Goal: Complete application form

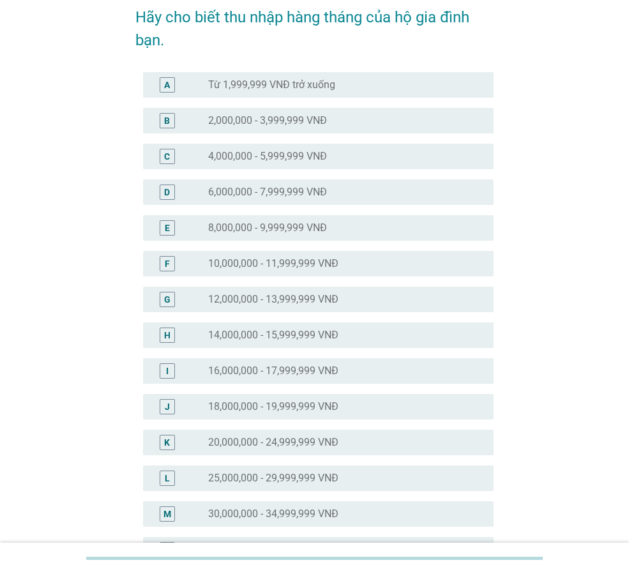
scroll to position [128, 0]
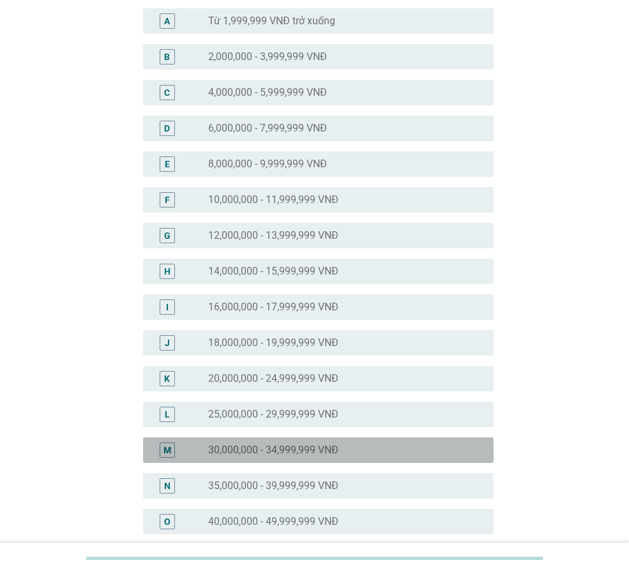
click at [322, 451] on label "30,000,000 - 34,999,999 VNĐ" at bounding box center [273, 450] width 130 height 13
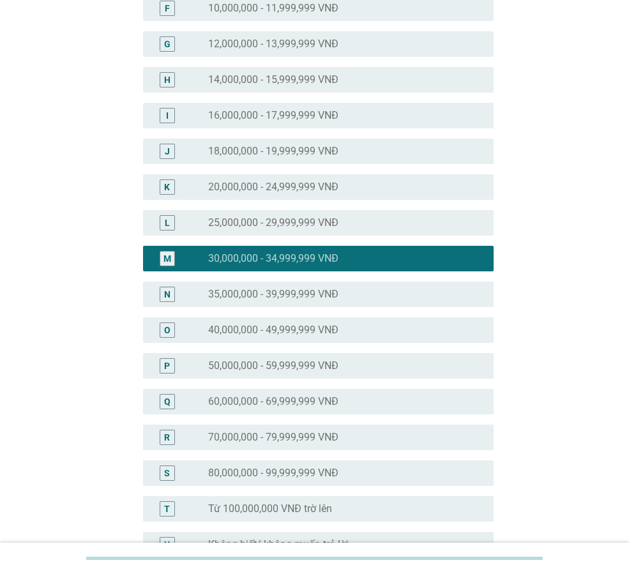
scroll to position [467, 0]
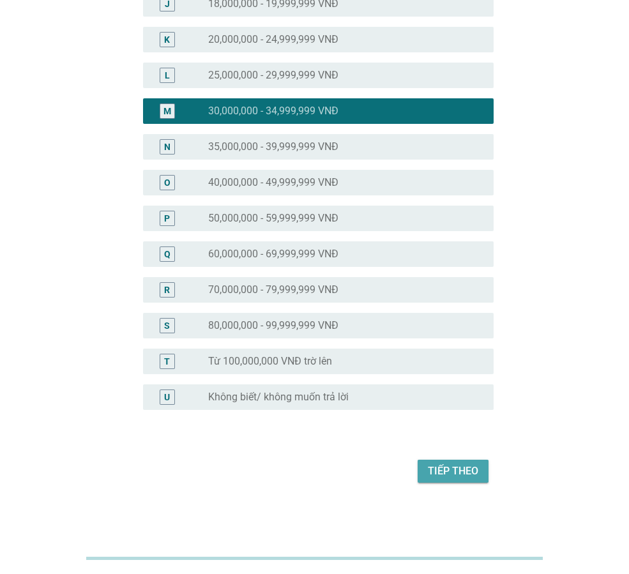
click at [439, 471] on div "Tiếp theo" at bounding box center [453, 470] width 50 height 15
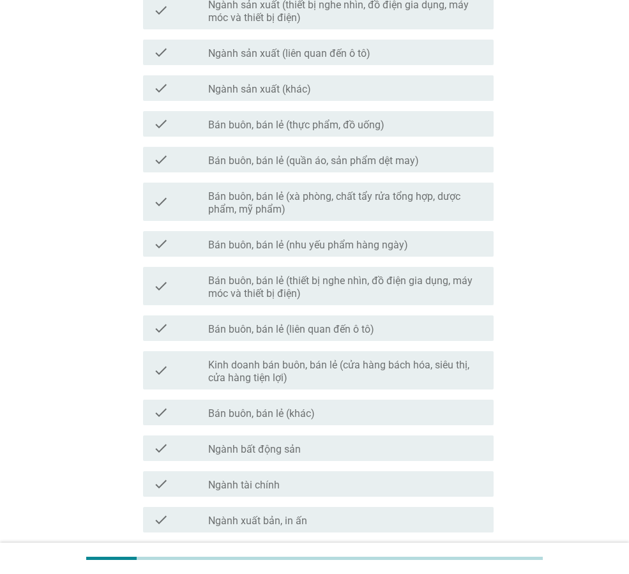
scroll to position [534, 0]
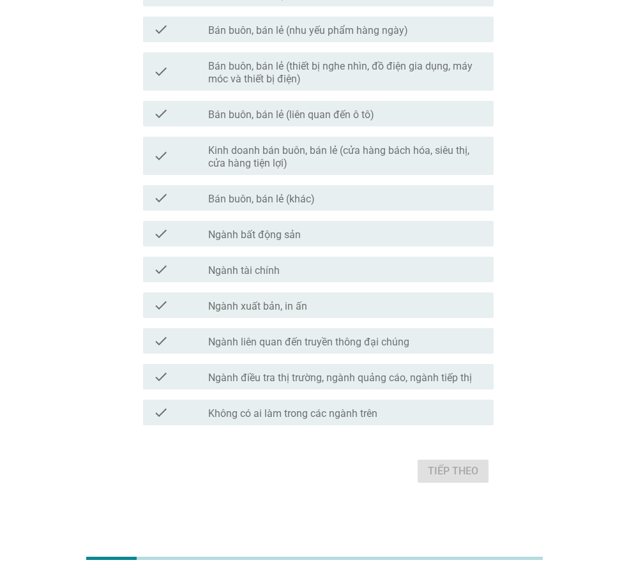
click at [352, 416] on label "Không có ai làm trong các ngành trên" at bounding box center [292, 413] width 169 height 13
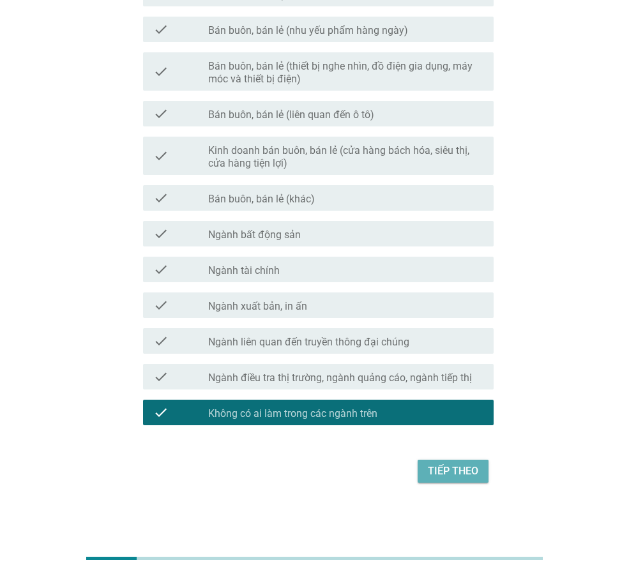
click at [455, 470] on div "Tiếp theo" at bounding box center [453, 470] width 50 height 15
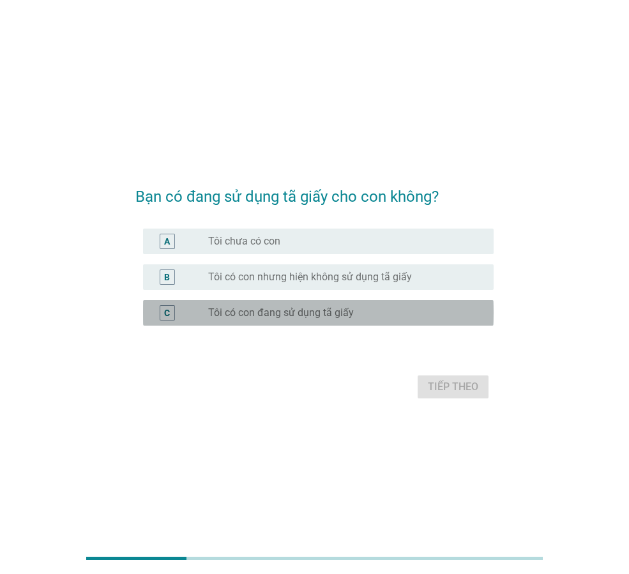
click at [408, 307] on div "radio_button_unchecked Tôi có con đang sử dụng tã giấy" at bounding box center [340, 312] width 265 height 13
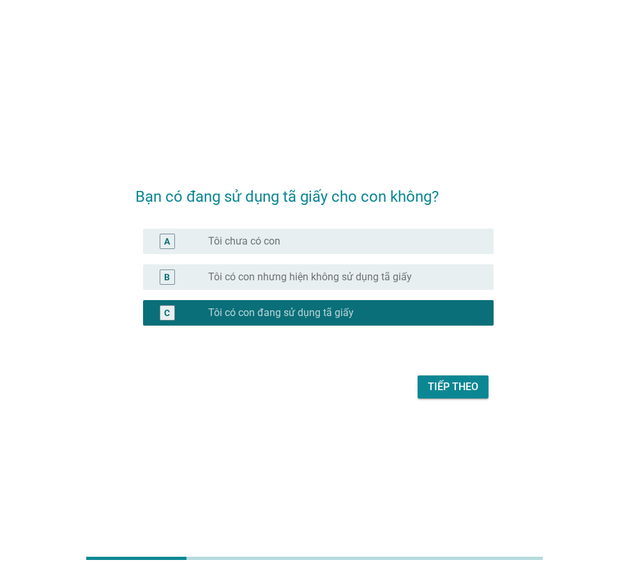
click at [440, 384] on div "Tiếp theo" at bounding box center [453, 386] width 50 height 15
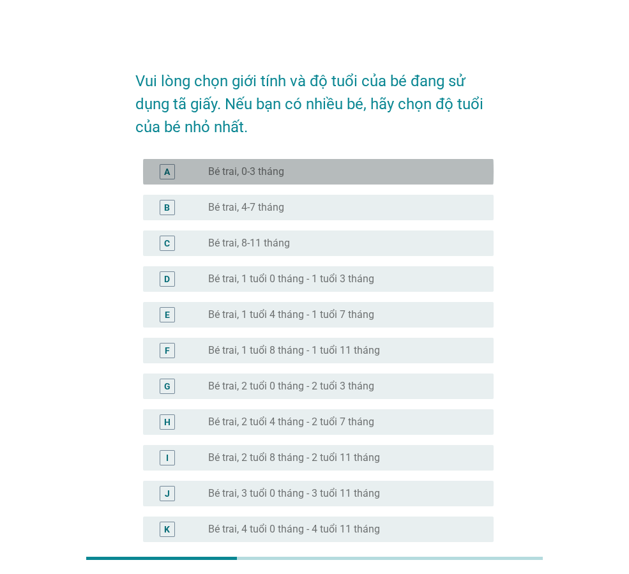
click at [287, 173] on div "radio_button_unchecked Bé trai, 0-3 tháng" at bounding box center [340, 171] width 265 height 13
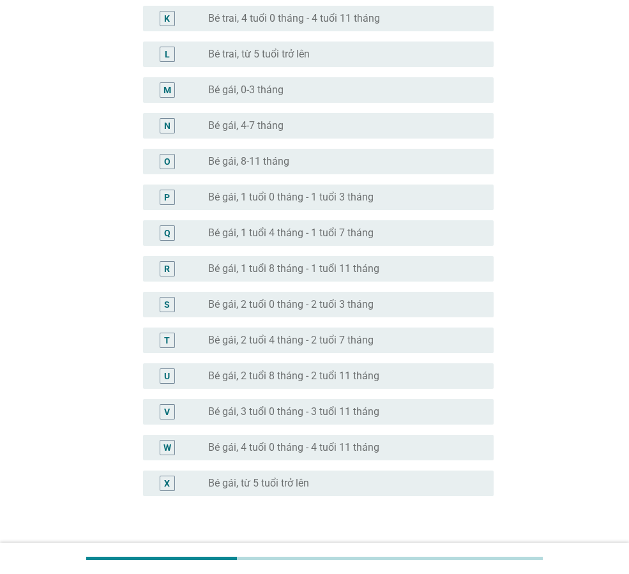
scroll to position [597, 0]
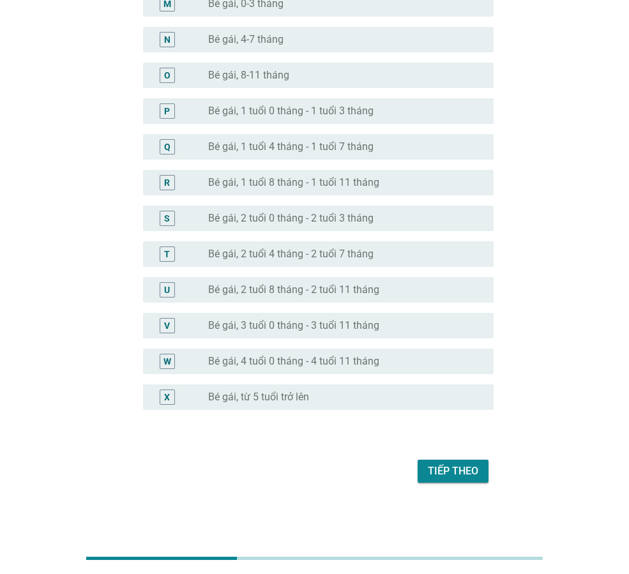
click at [435, 480] on button "Tiếp theo" at bounding box center [452, 471] width 71 height 23
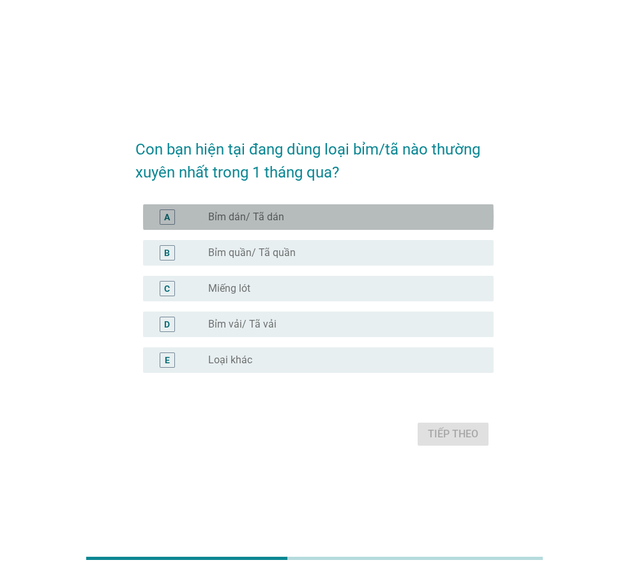
click at [394, 221] on div "radio_button_unchecked Bỉm dán/ Tã dán" at bounding box center [340, 217] width 265 height 13
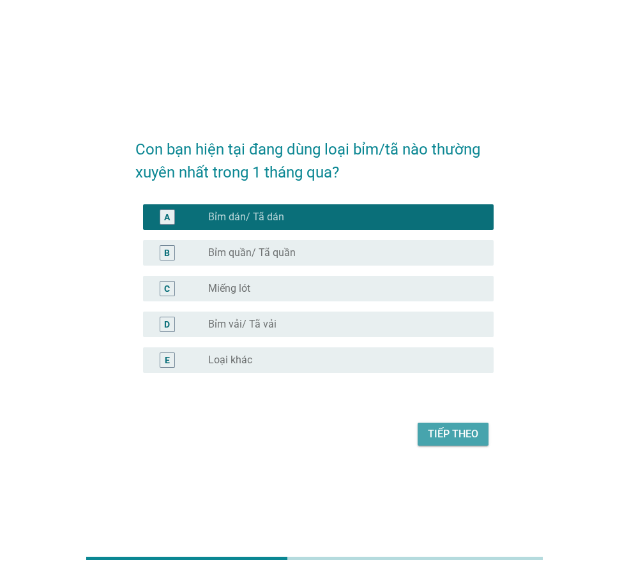
click at [465, 437] on div "Tiếp theo" at bounding box center [453, 433] width 50 height 15
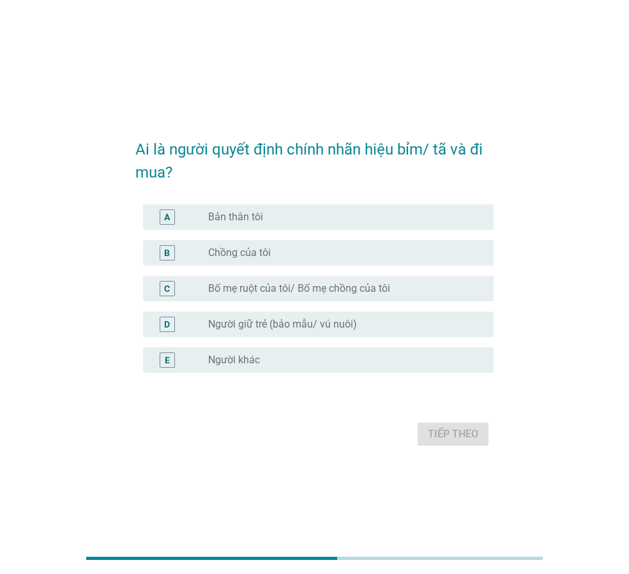
click at [430, 216] on div "radio_button_unchecked Bản thân tôi" at bounding box center [340, 217] width 265 height 13
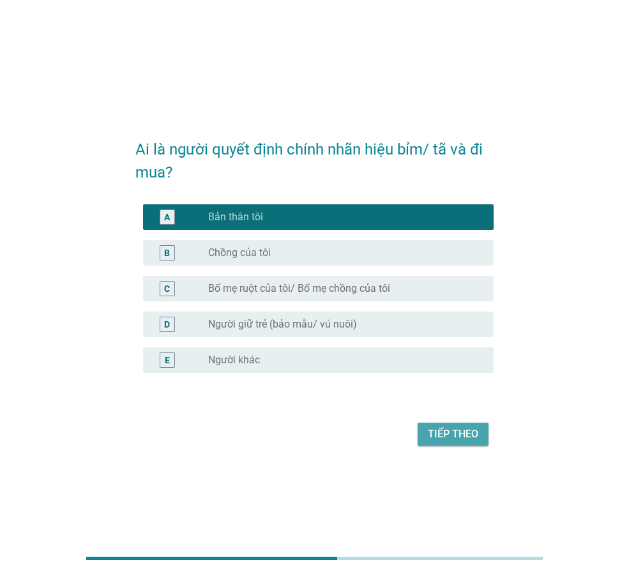
click at [428, 434] on div "Tiếp theo" at bounding box center [453, 433] width 50 height 15
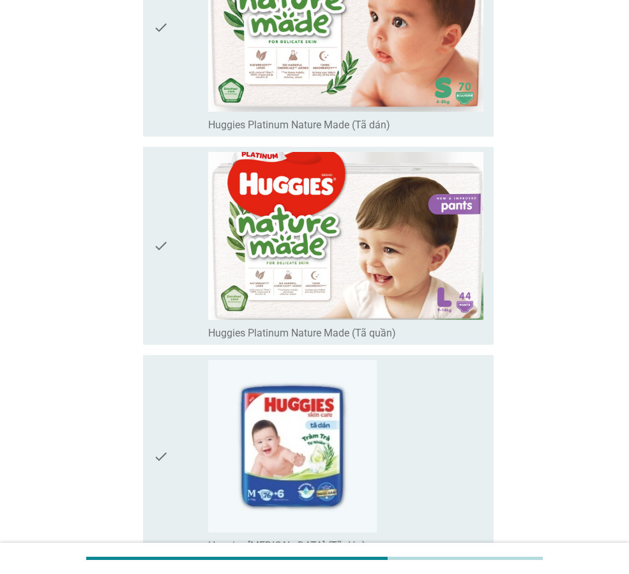
scroll to position [3127, 0]
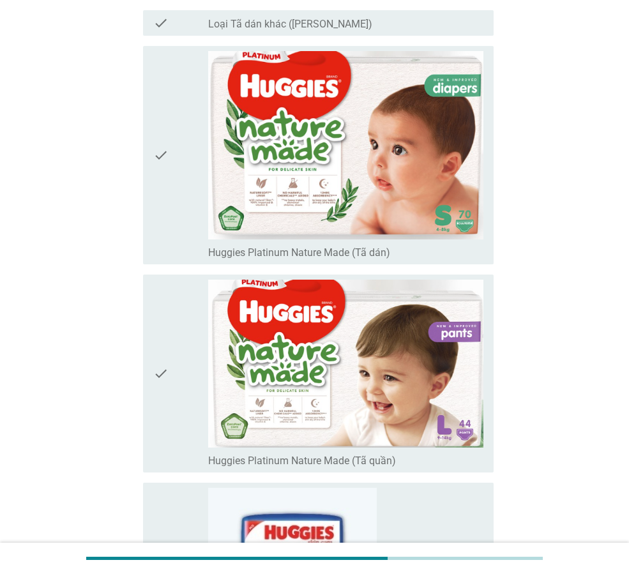
click at [154, 154] on icon "check" at bounding box center [160, 155] width 15 height 208
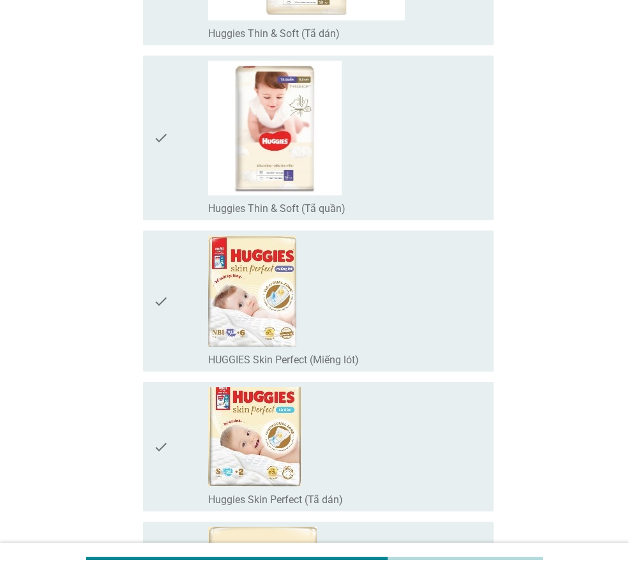
scroll to position [4404, 0]
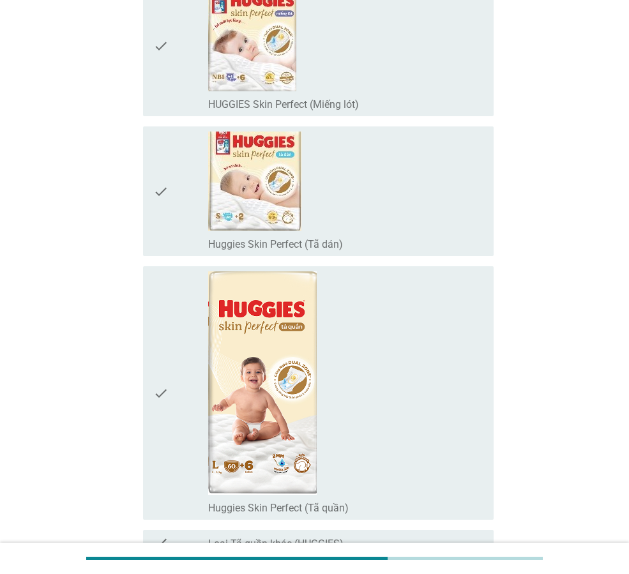
click at [436, 172] on div "check_box_outline_blank Huggies Skin Perfect (Tã dán)" at bounding box center [345, 190] width 275 height 119
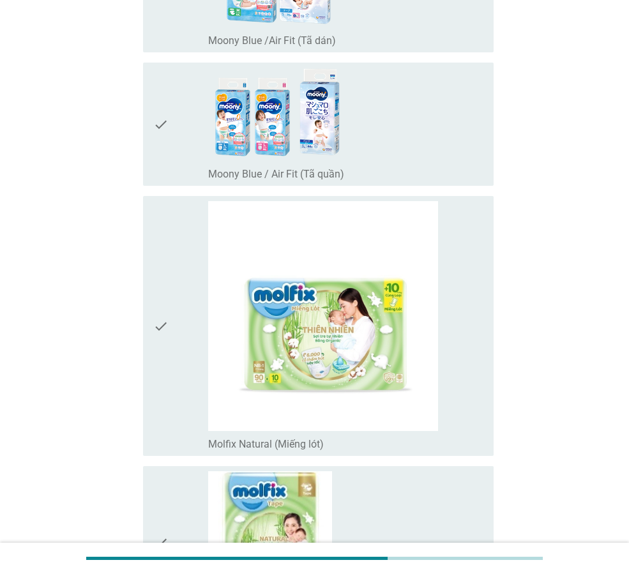
scroll to position [7845, 0]
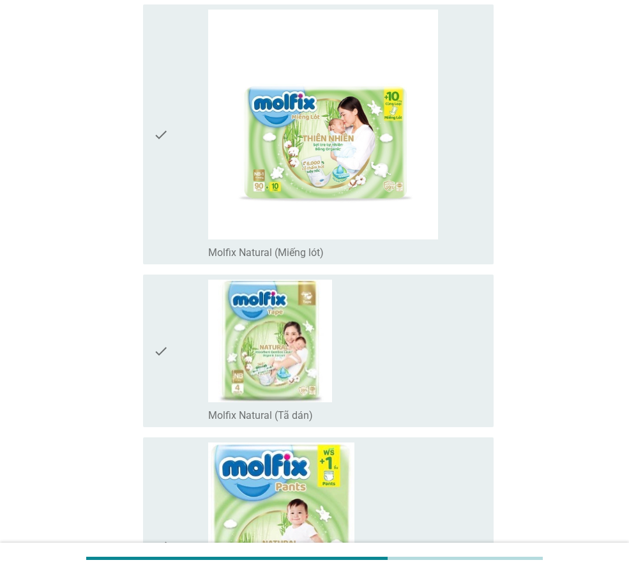
click at [410, 380] on div "check_box_outline_blank Molfix Natural (Tã dán)" at bounding box center [345, 351] width 275 height 142
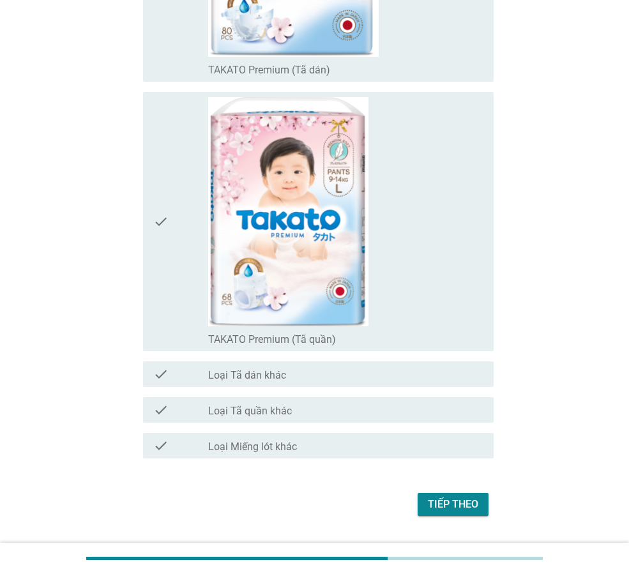
scroll to position [10666, 0]
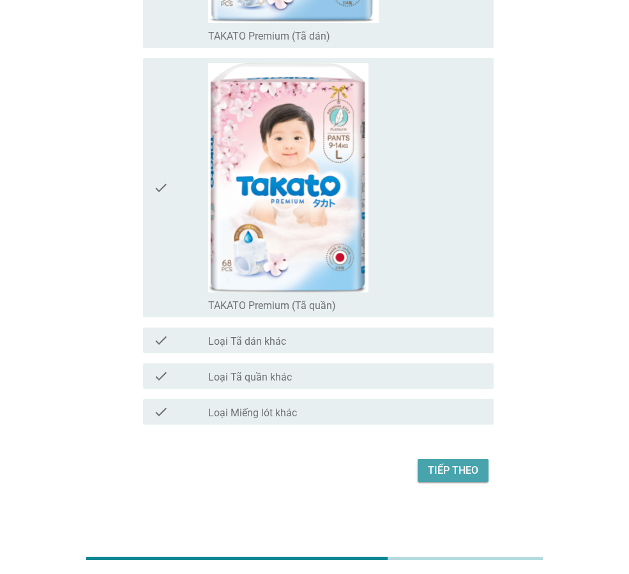
click at [454, 463] on div "Tiếp theo" at bounding box center [453, 470] width 50 height 15
